Goal: Task Accomplishment & Management: Manage account settings

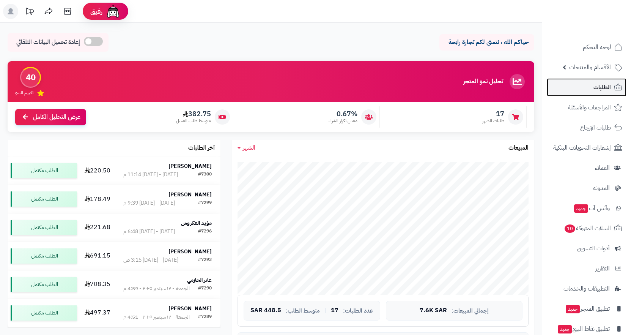
click at [603, 86] on span "الطلبات" at bounding box center [601, 87] width 17 height 11
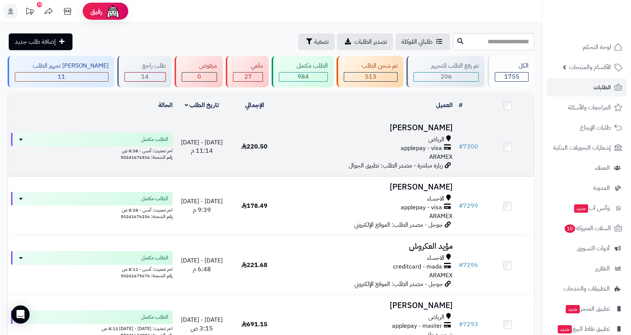
click at [418, 145] on span "applepay - visa" at bounding box center [421, 148] width 41 height 9
